Goal: Find specific page/section: Find specific page/section

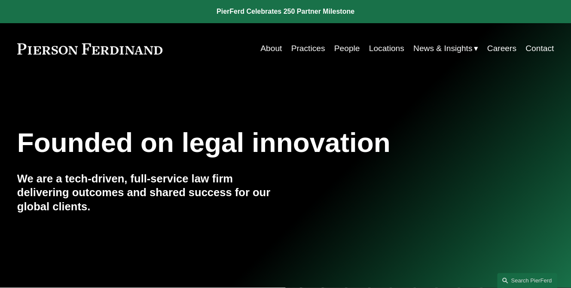
click at [338, 49] on link "People" at bounding box center [347, 48] width 26 height 16
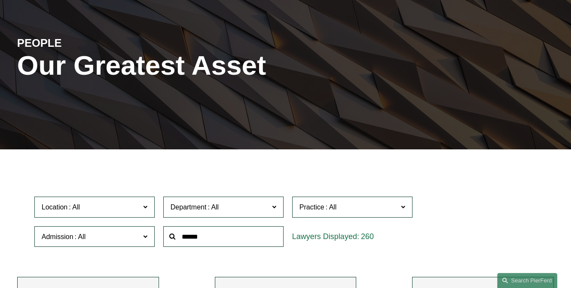
scroll to position [129, 0]
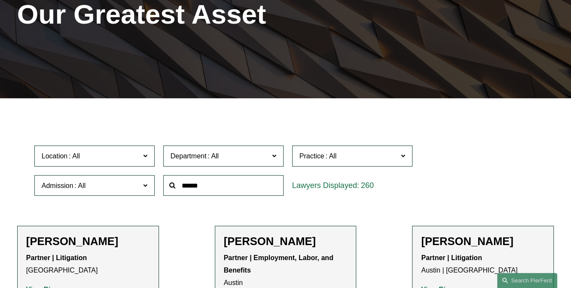
click at [204, 193] on input "text" at bounding box center [223, 185] width 120 height 21
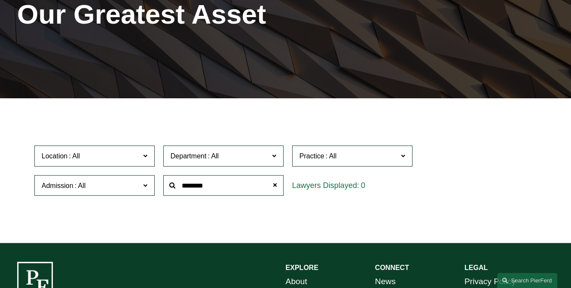
type input "********"
